Goal: Information Seeking & Learning: Learn about a topic

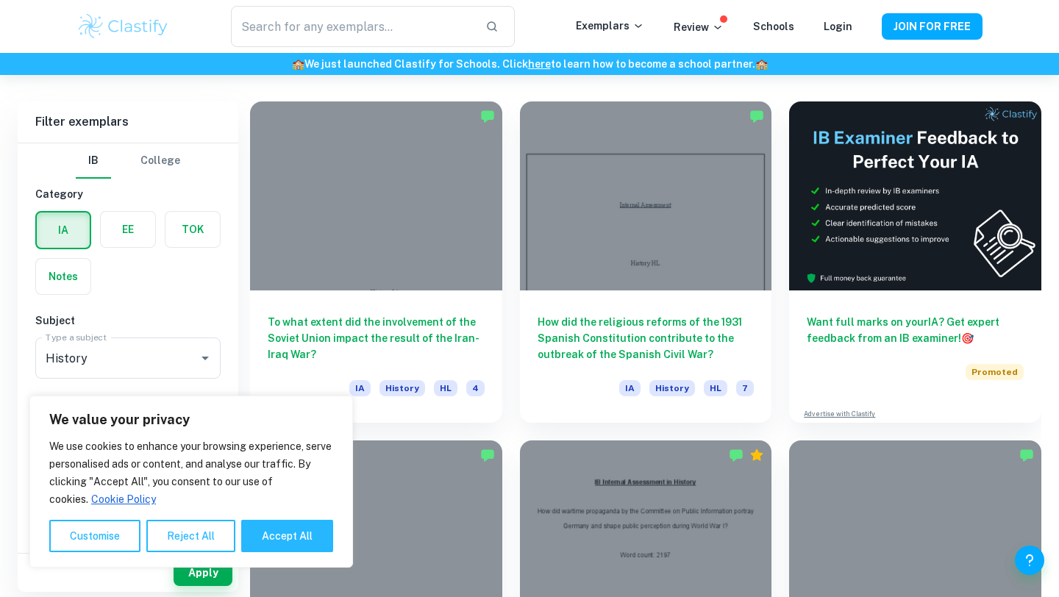
scroll to position [397, 0]
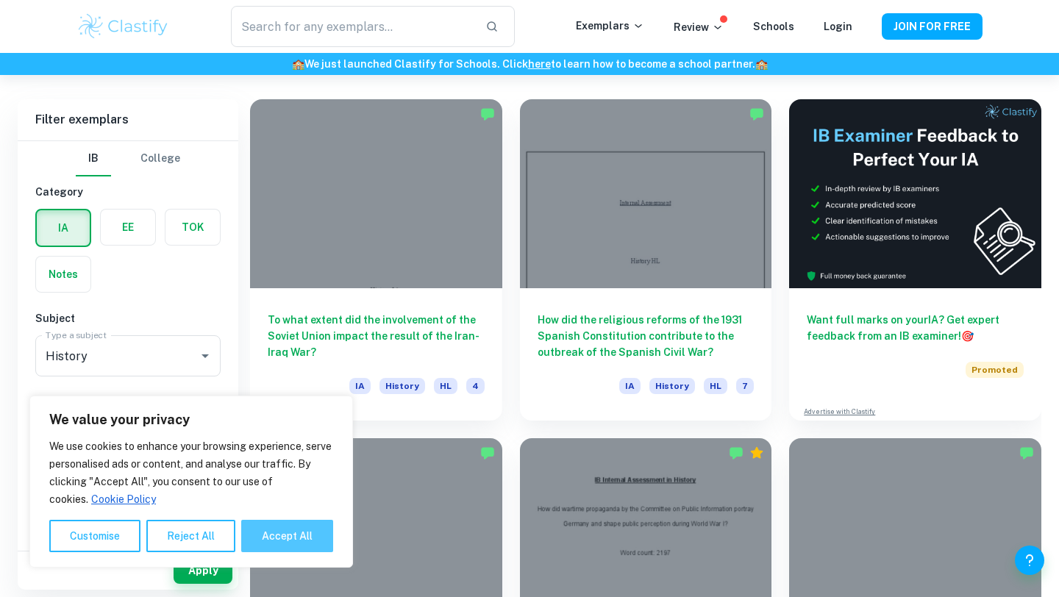
click at [274, 525] on button "Accept All" at bounding box center [287, 536] width 92 height 32
checkbox input "true"
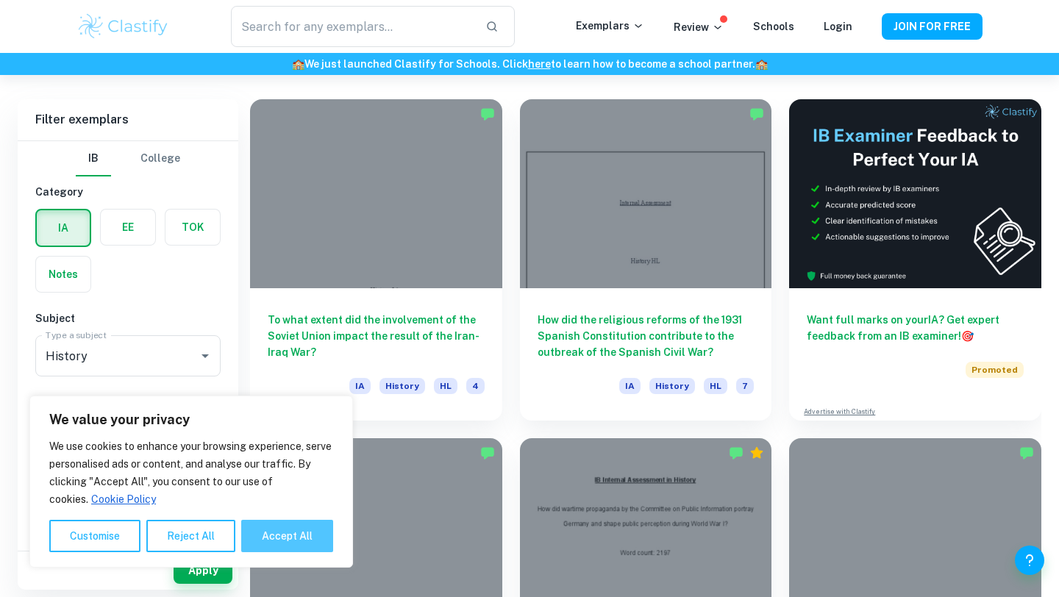
checkbox input "true"
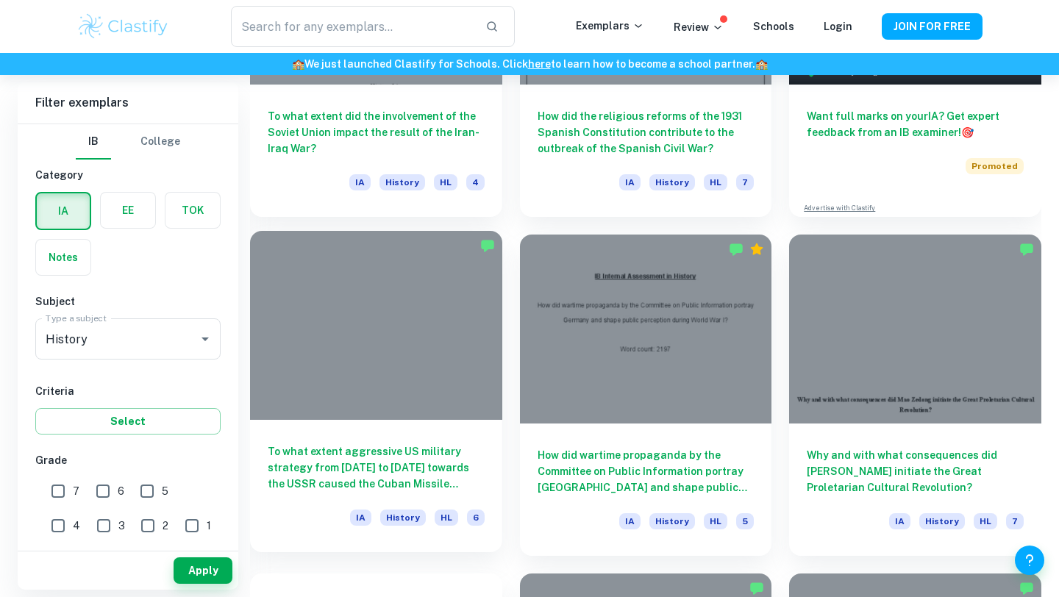
scroll to position [603, 0]
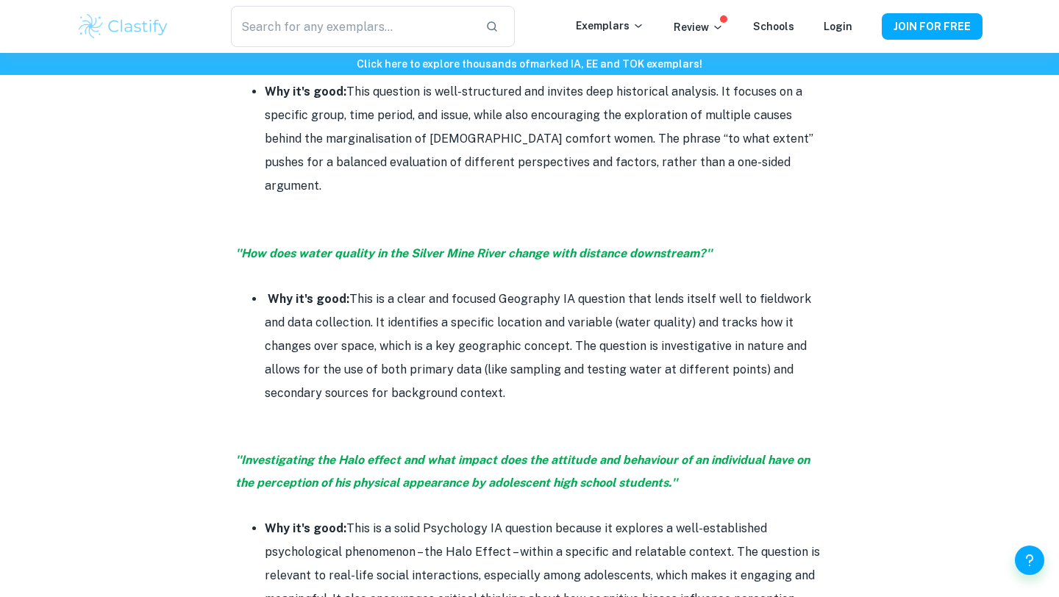
scroll to position [3103, 0]
